Goal: Information Seeking & Learning: Find contact information

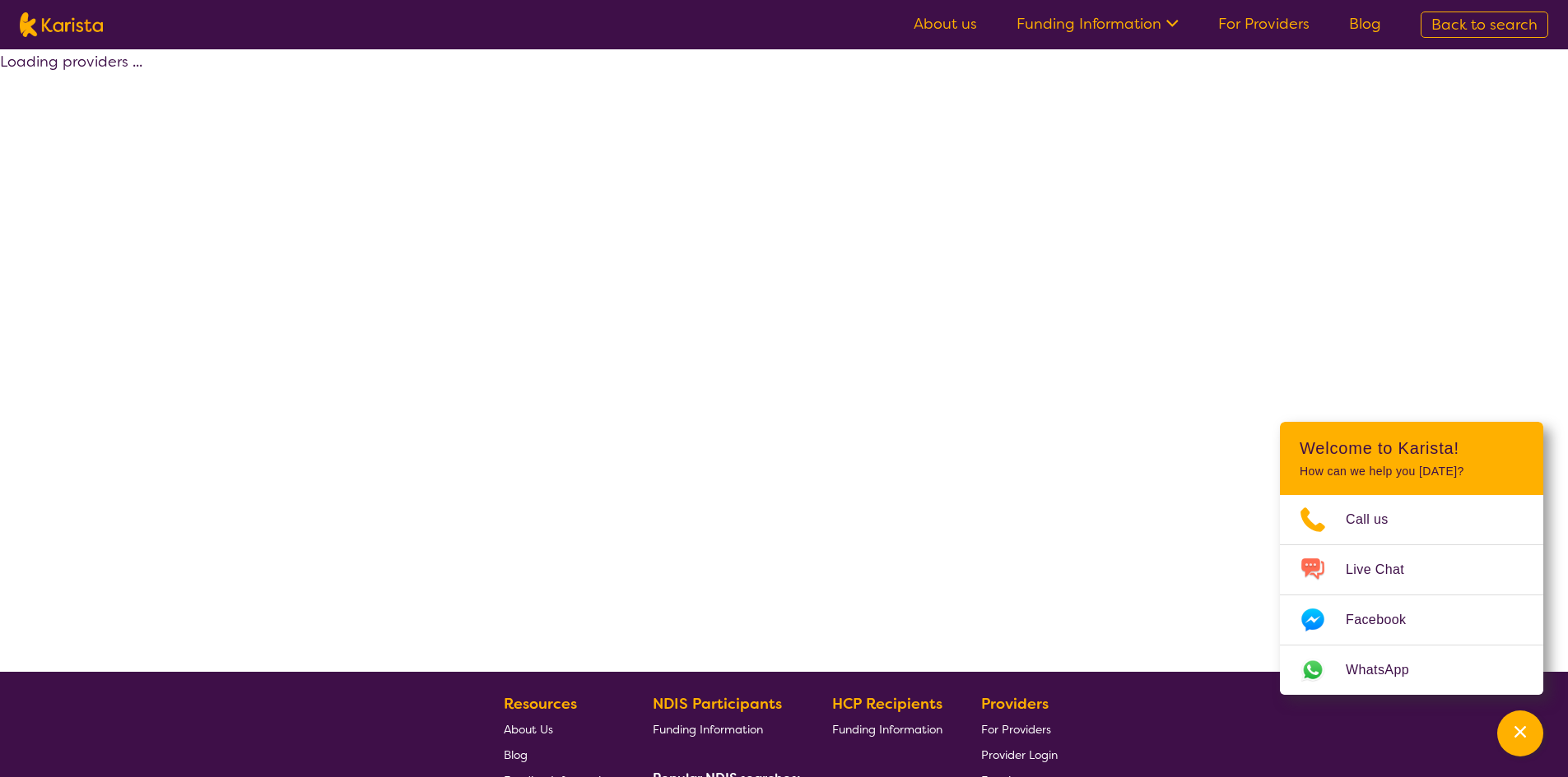
select select "by_score"
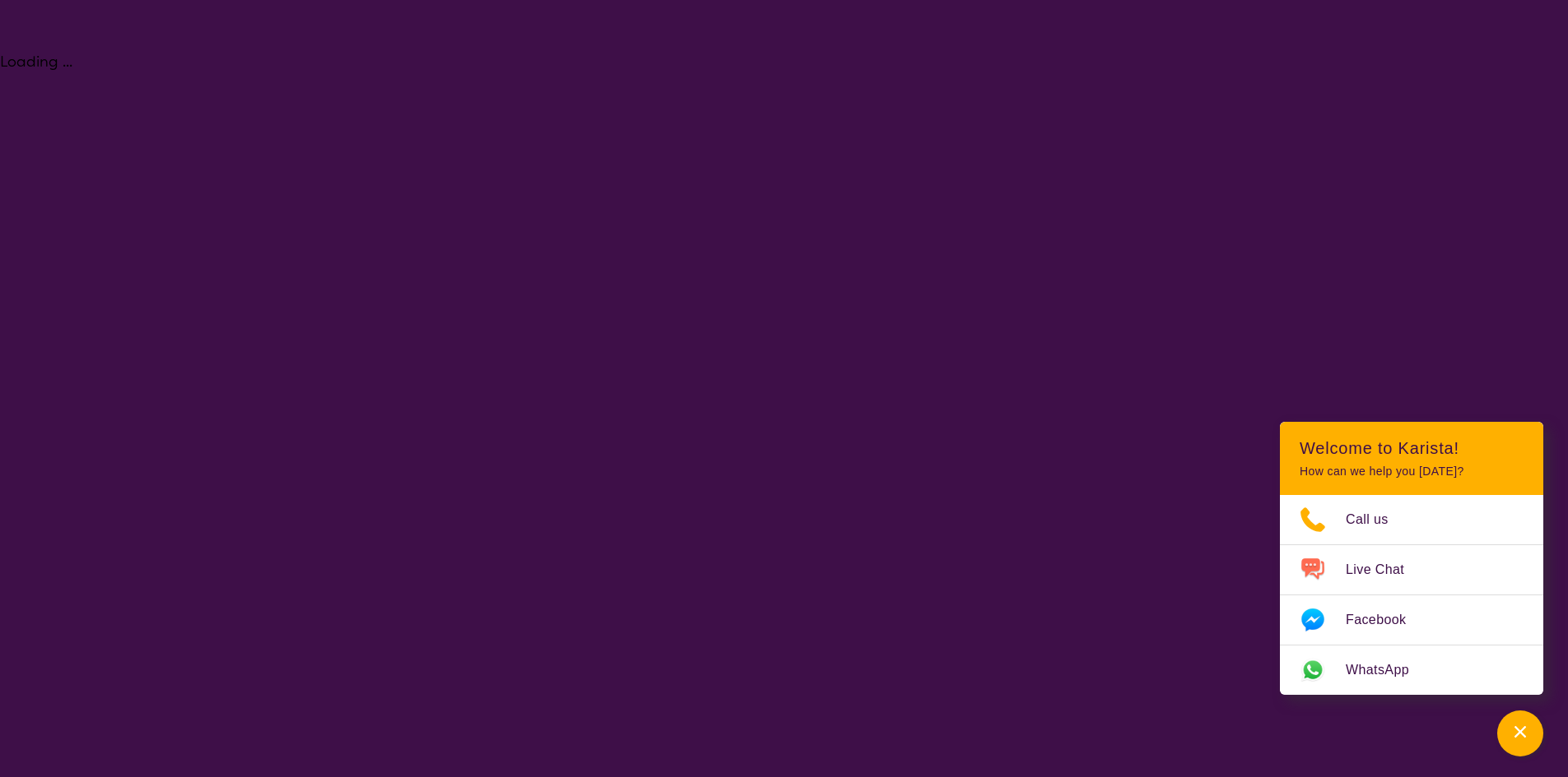
select select "[MEDICAL_DATA]"
select select "AS"
select select "NDIS"
select select "[MEDICAL_DATA]"
select select "AS"
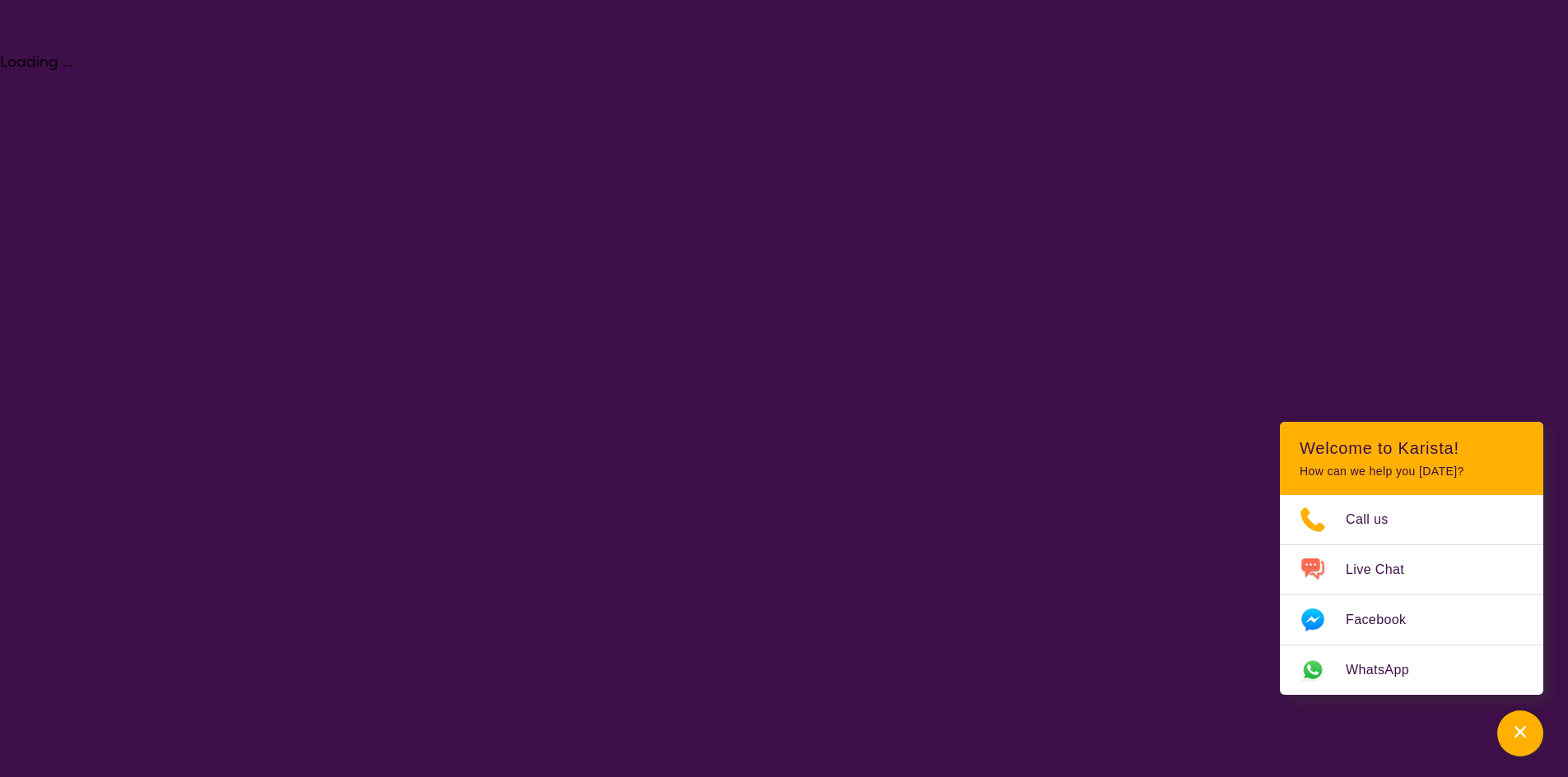
select select "NDIS"
